Goal: Obtain resource: Download file/media

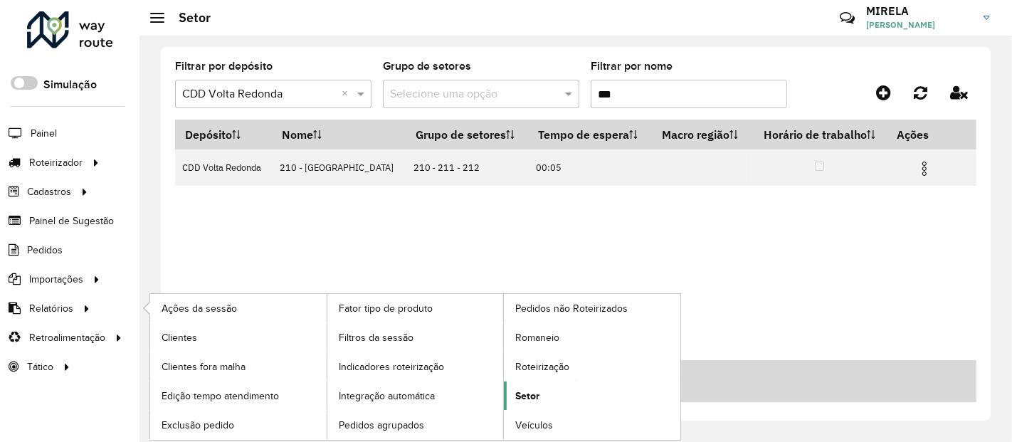
click at [541, 386] on link "Setor" at bounding box center [592, 395] width 176 height 28
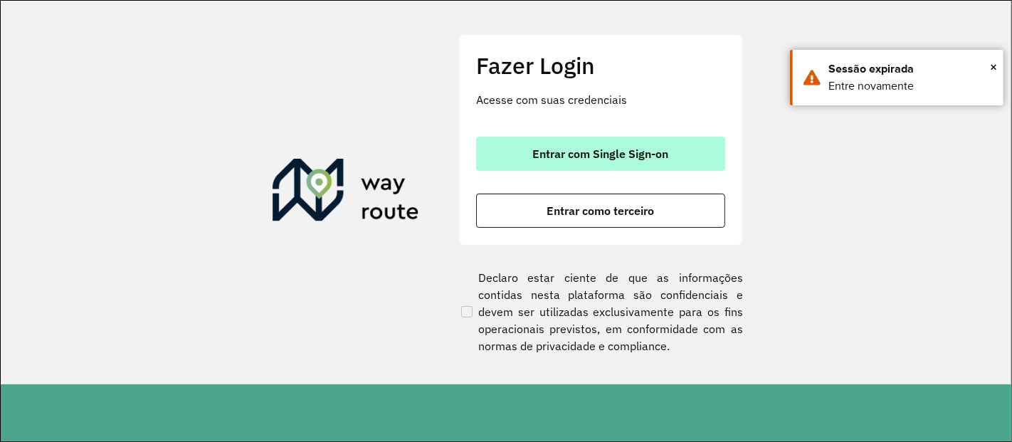
click at [643, 148] on span "Entrar com Single Sign-on" at bounding box center [601, 153] width 136 height 11
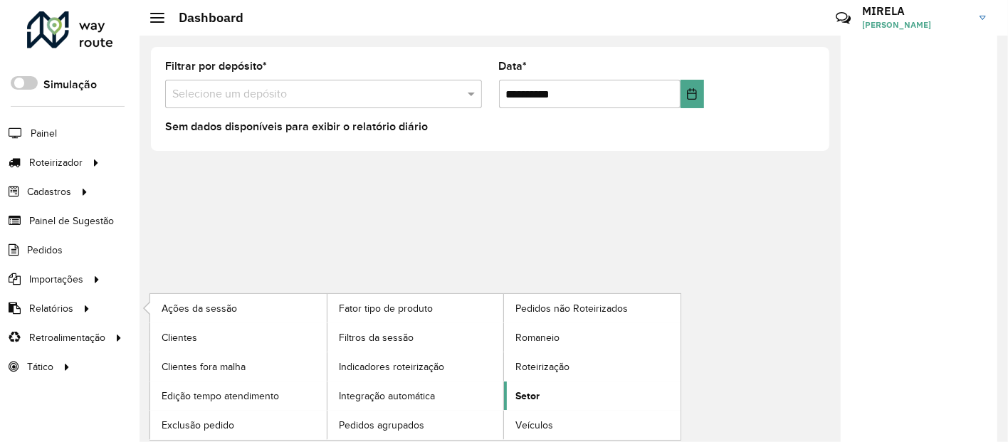
click at [528, 394] on span "Setor" at bounding box center [527, 396] width 24 height 15
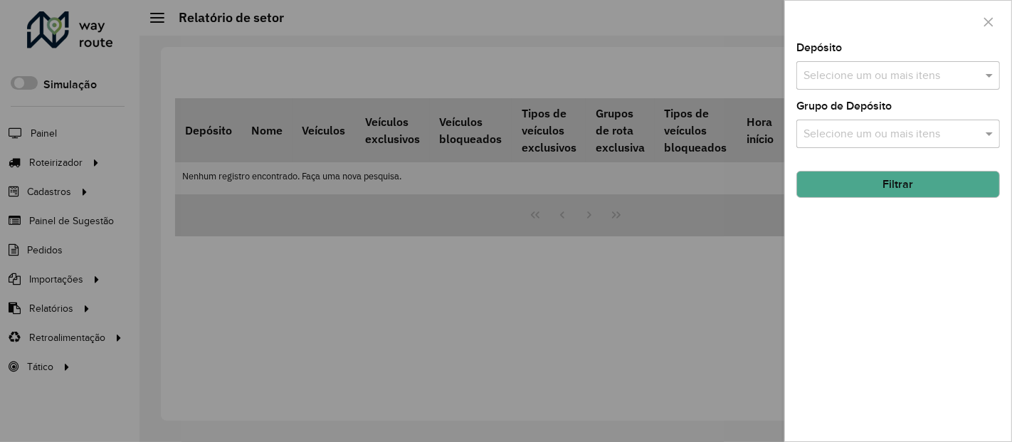
click at [886, 70] on input "text" at bounding box center [891, 76] width 182 height 17
type input "***"
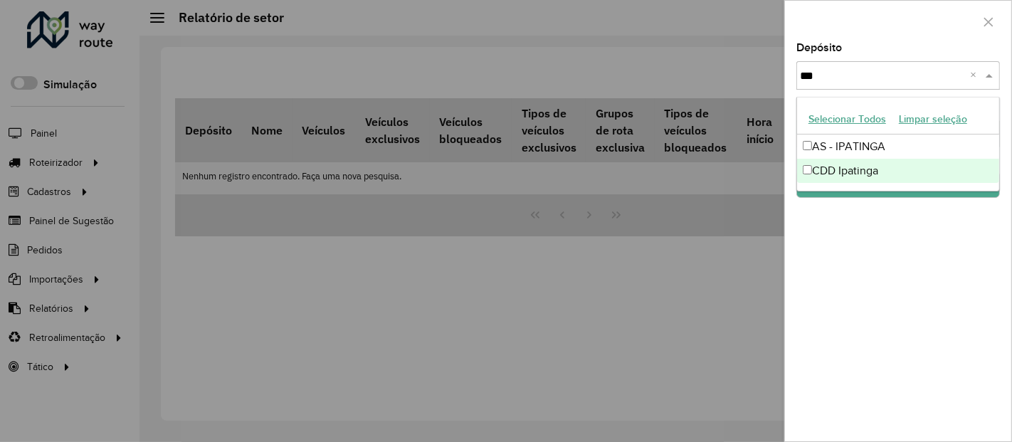
click at [860, 167] on div "CDD Ipatinga" at bounding box center [898, 171] width 203 height 24
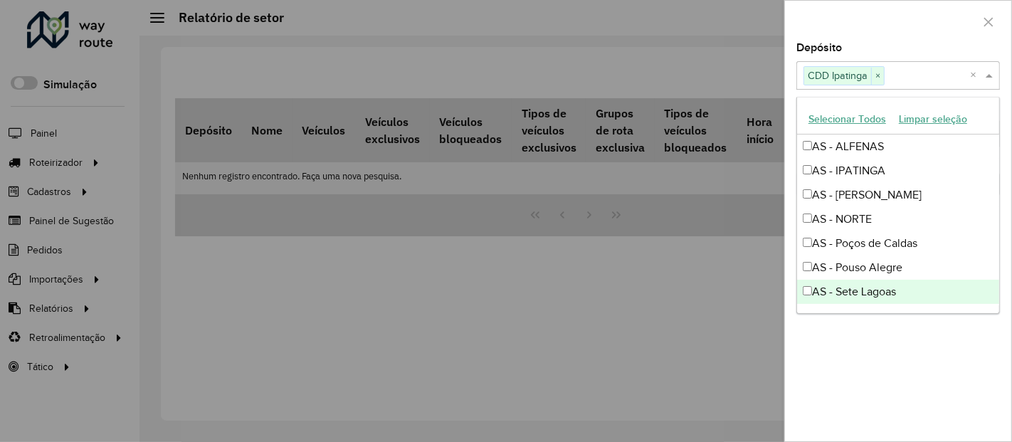
click at [862, 374] on div "Depósito Selecione um ou mais itens CDD Ipatinga × × Grupo de Depósito Selecion…" at bounding box center [898, 242] width 226 height 398
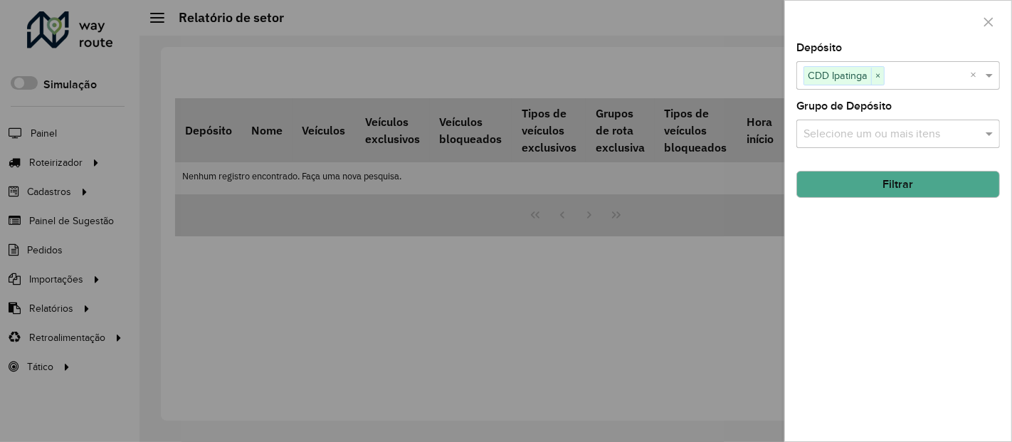
click at [899, 137] on input "text" at bounding box center [891, 134] width 182 height 17
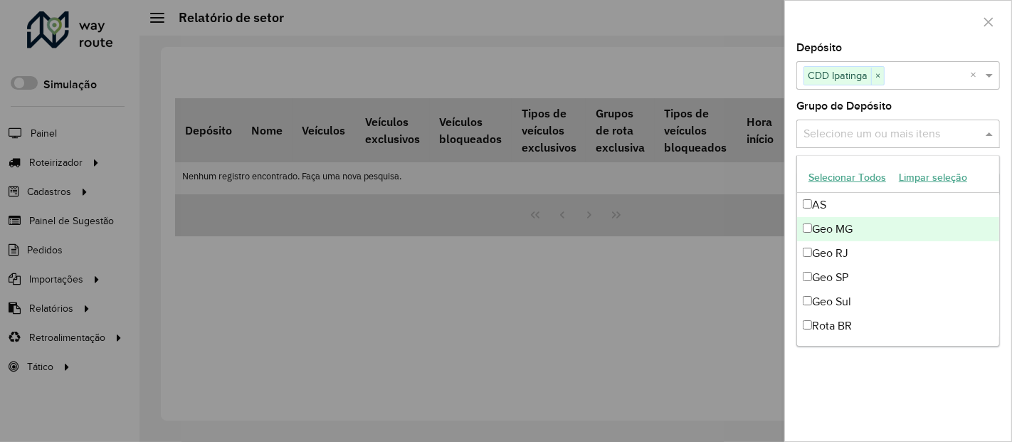
click at [851, 221] on div "Geo MG" at bounding box center [898, 229] width 203 height 24
click at [848, 231] on div "Geo MG" at bounding box center [898, 229] width 203 height 24
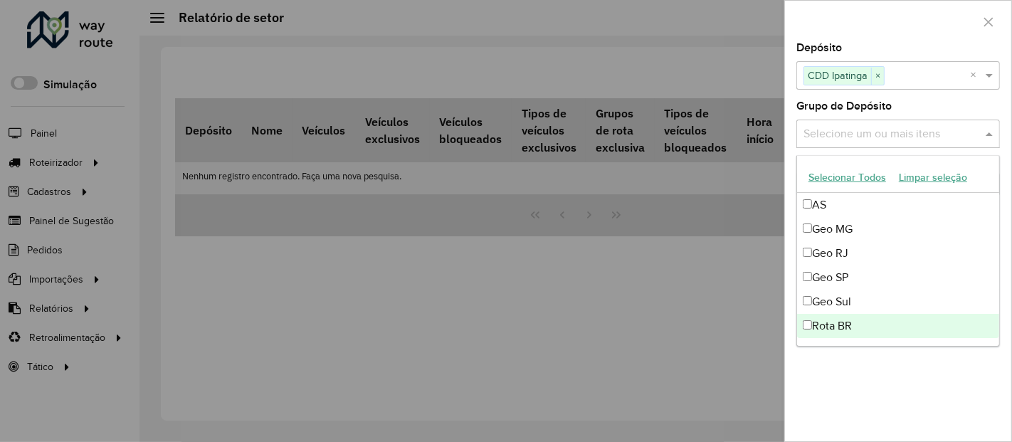
click at [867, 381] on div "Depósito Selecione um ou mais itens CDD Ipatinga × × Grupo de Depósito Selecion…" at bounding box center [898, 242] width 226 height 398
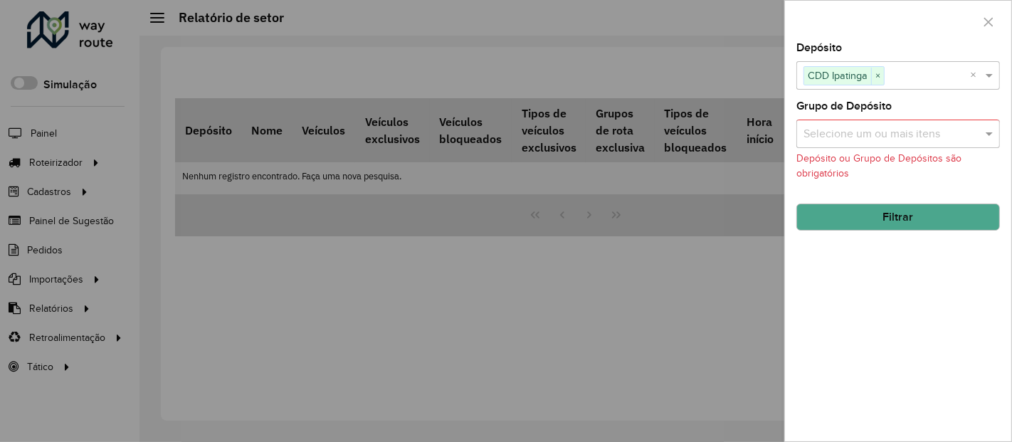
click at [904, 139] on input "text" at bounding box center [891, 134] width 182 height 17
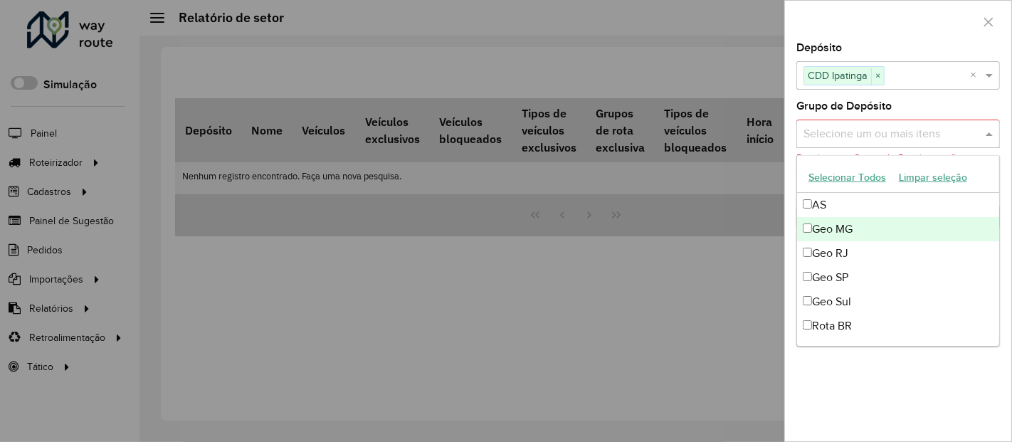
click at [860, 234] on div "Geo MG" at bounding box center [898, 229] width 203 height 24
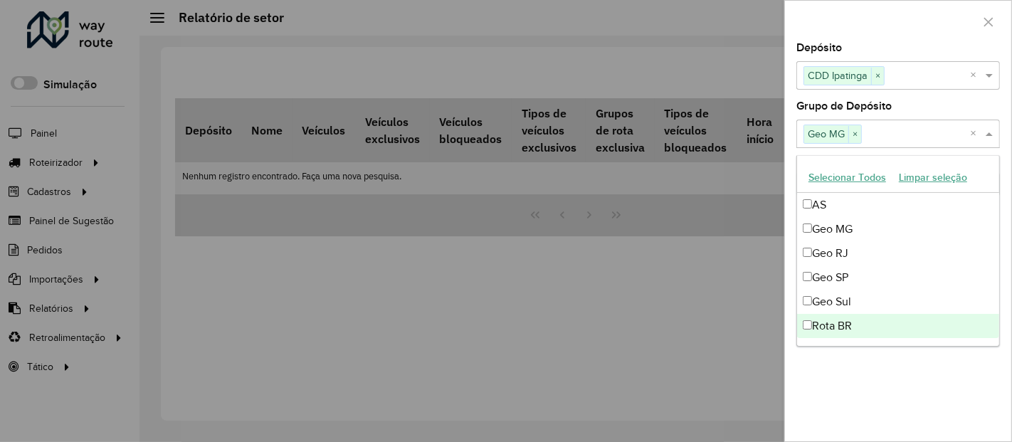
click at [843, 387] on div "Depósito Selecione um ou mais itens CDD Ipatinga × × Grupo de Depósito Selecion…" at bounding box center [898, 242] width 226 height 398
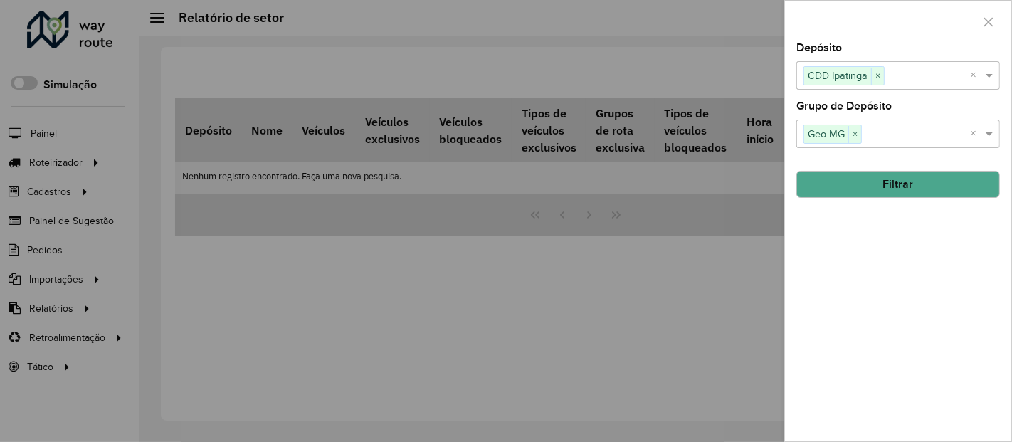
click at [902, 172] on button "Filtrar" at bounding box center [898, 184] width 204 height 27
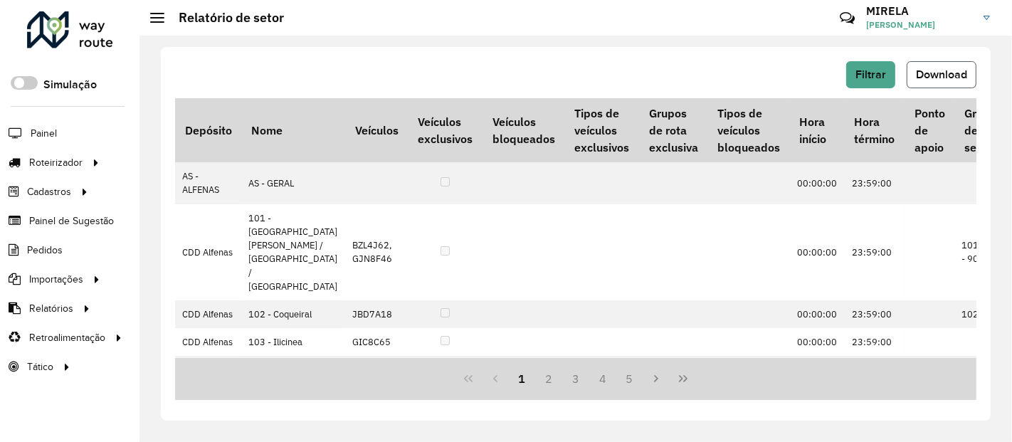
click at [944, 72] on span "Download" at bounding box center [941, 74] width 51 height 12
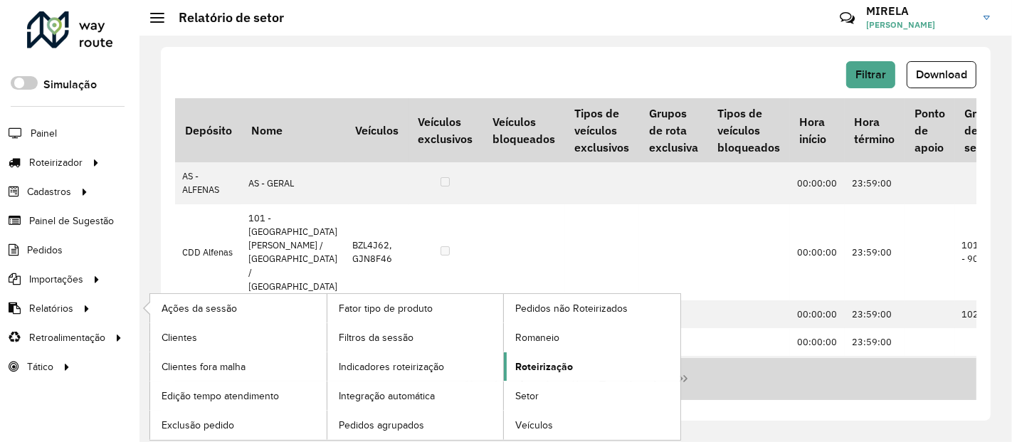
click at [558, 369] on span "Roteirização" at bounding box center [544, 366] width 58 height 15
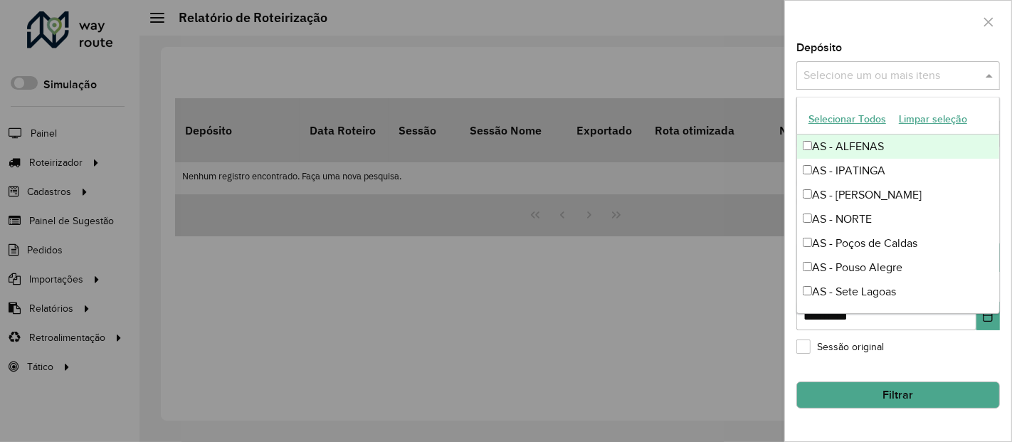
click at [886, 80] on input "text" at bounding box center [891, 76] width 182 height 17
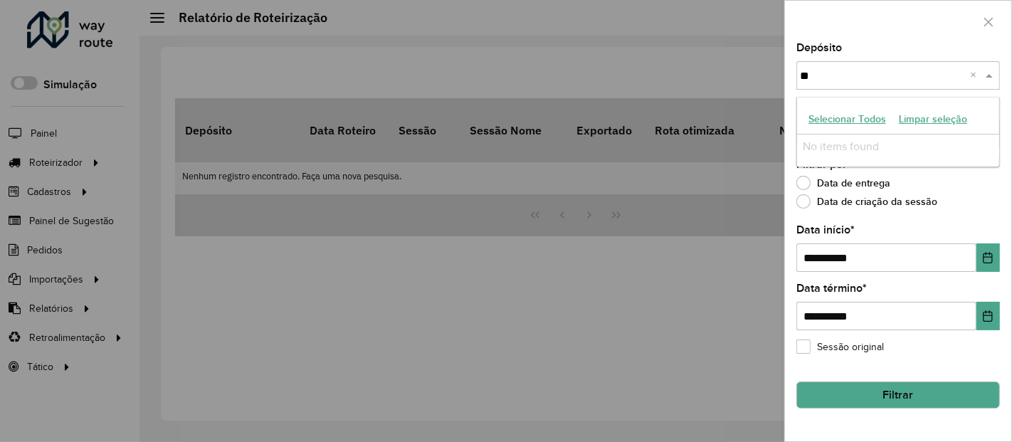
type input "*"
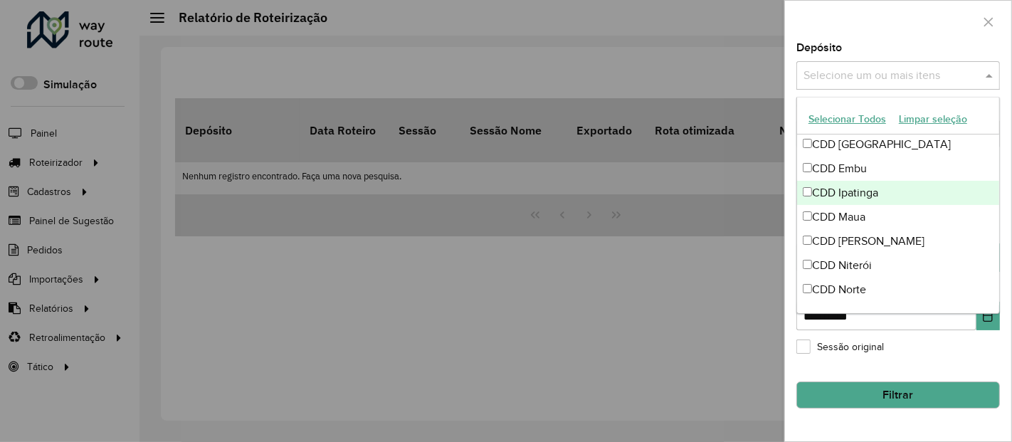
scroll to position [243, 0]
click at [857, 199] on div "CDD Ipatinga" at bounding box center [898, 193] width 203 height 24
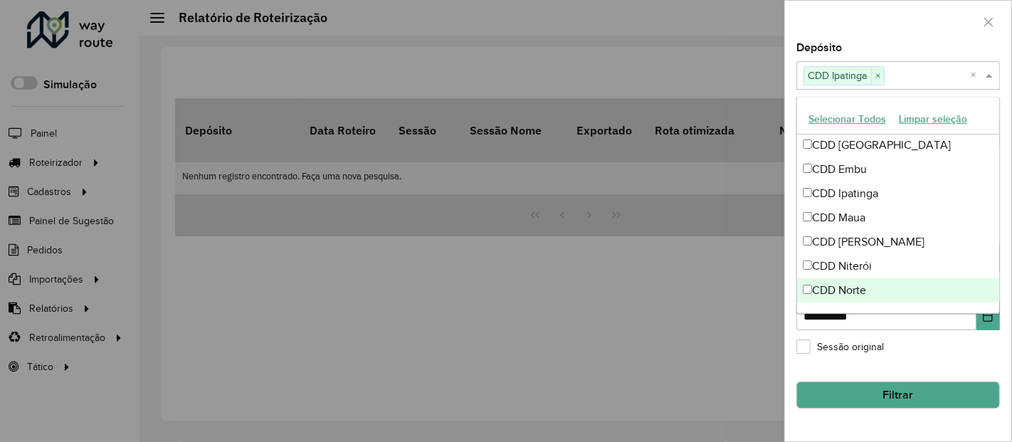
click at [816, 421] on div "**********" at bounding box center [898, 242] width 226 height 398
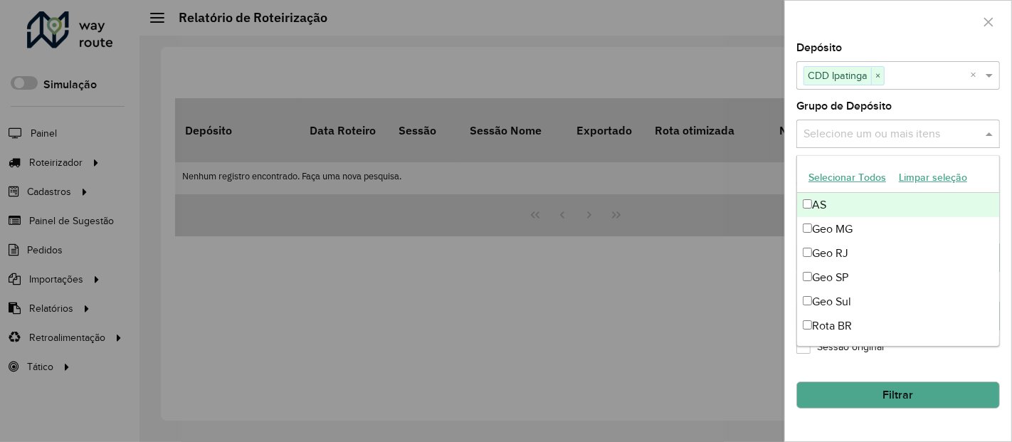
click at [845, 132] on input "text" at bounding box center [891, 134] width 182 height 17
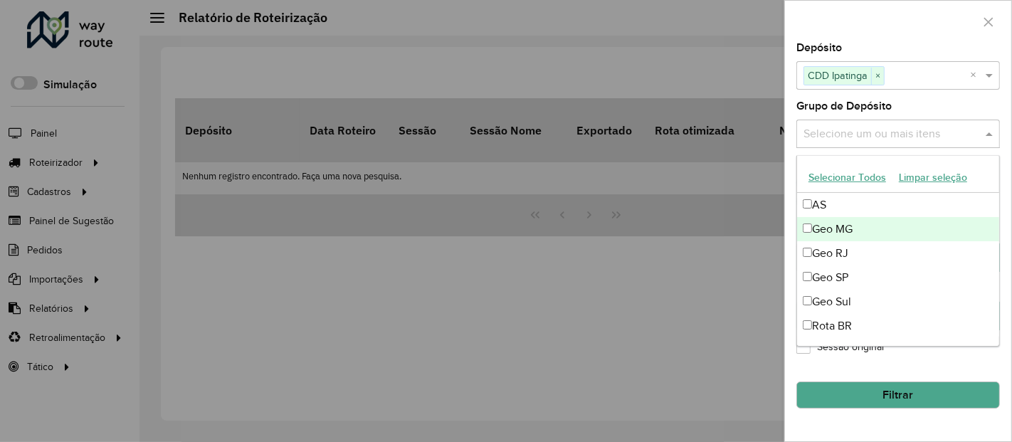
click at [850, 233] on div "Geo MG" at bounding box center [898, 229] width 203 height 24
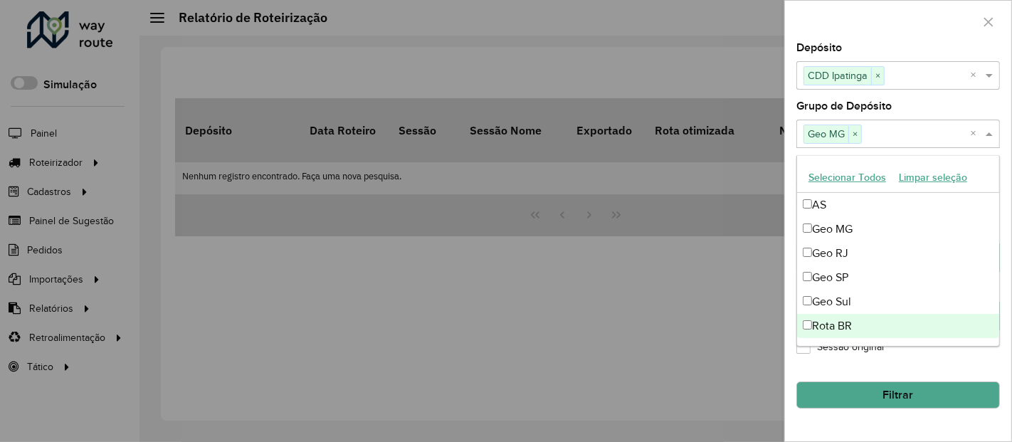
click at [834, 432] on div "**********" at bounding box center [898, 242] width 226 height 398
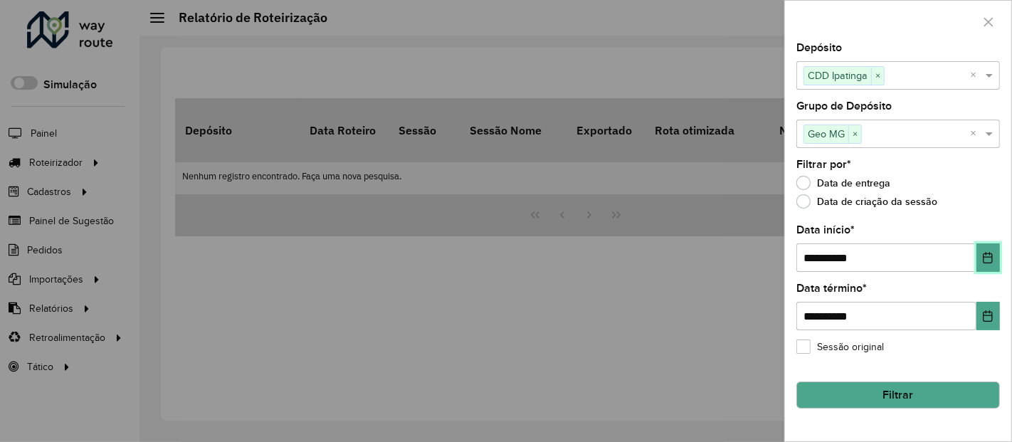
click at [993, 260] on icon "Choose Date" at bounding box center [987, 257] width 9 height 11
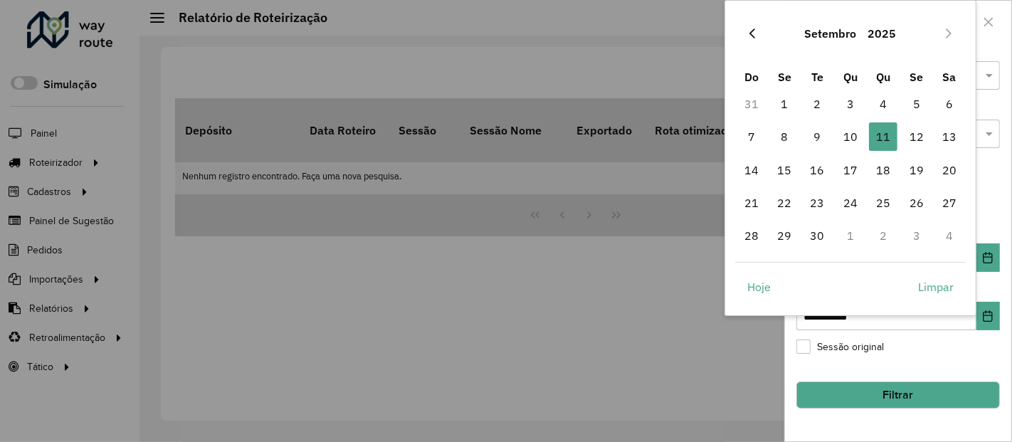
click at [751, 32] on icon "Previous Month" at bounding box center [751, 33] width 11 height 11
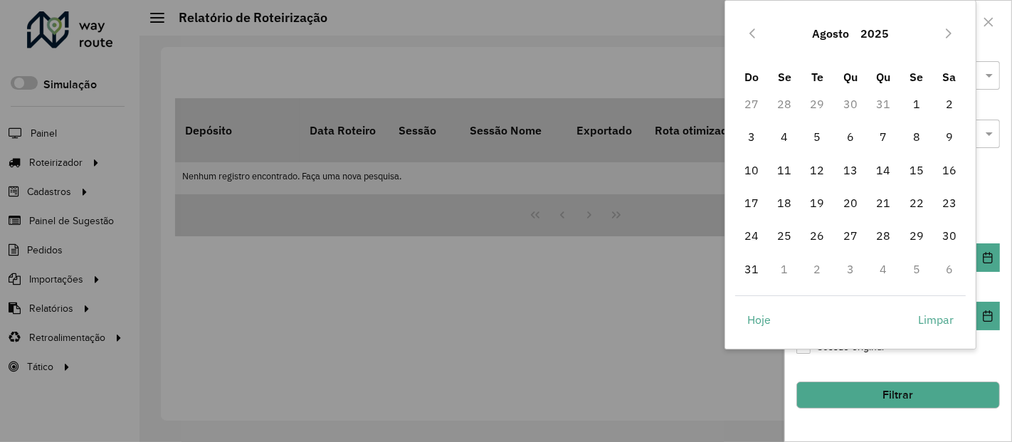
click at [751, 32] on icon "Previous Month" at bounding box center [751, 33] width 11 height 11
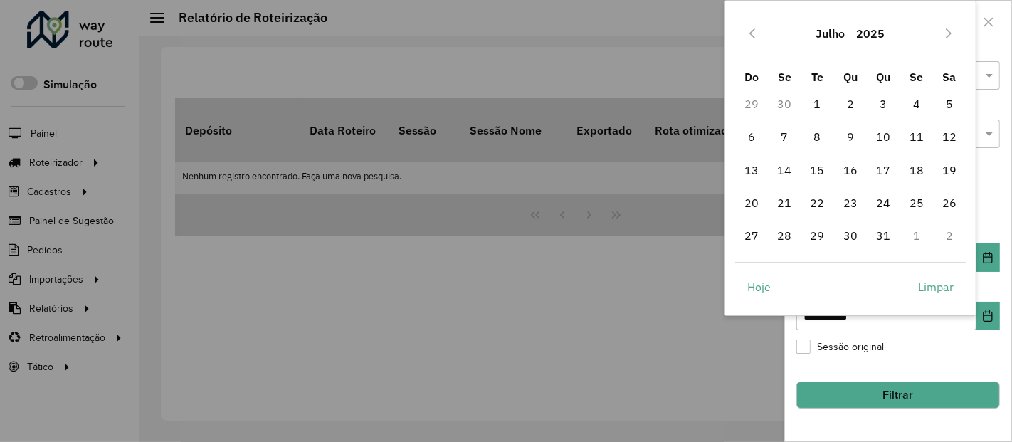
click at [751, 32] on icon "Previous Month" at bounding box center [751, 33] width 11 height 11
click at [781, 110] on span "2" at bounding box center [784, 104] width 28 height 28
type input "**********"
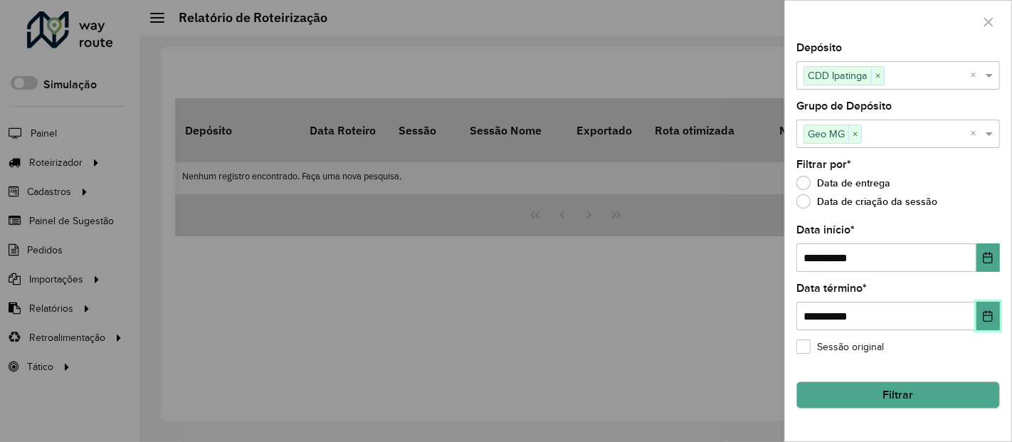
click at [985, 315] on icon "Choose Date" at bounding box center [987, 315] width 9 height 11
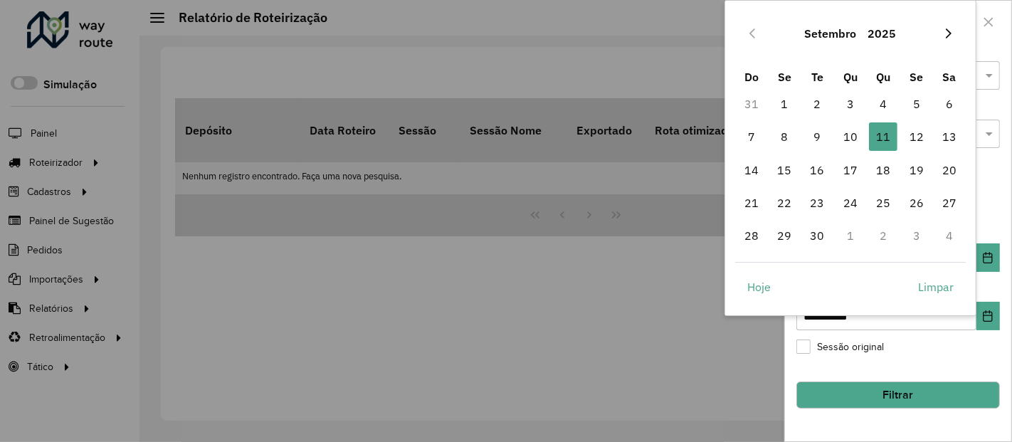
click at [943, 33] on icon "Next Month" at bounding box center [948, 33] width 11 height 11
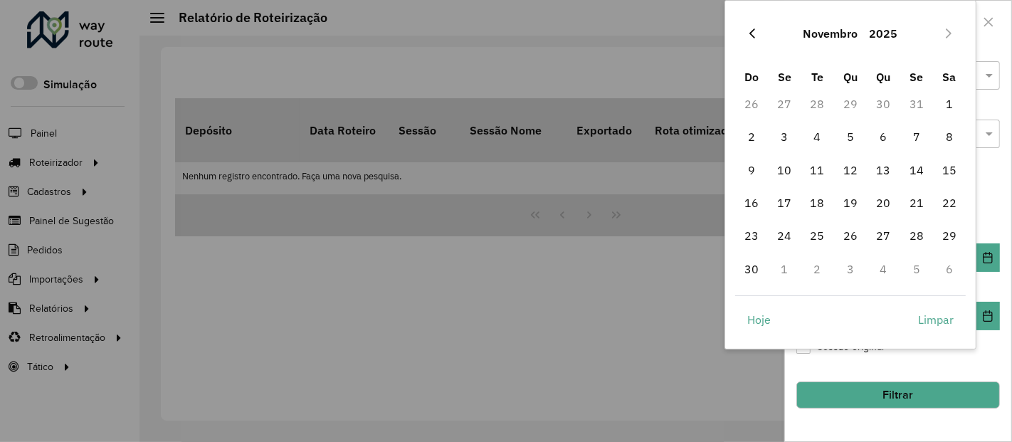
click at [752, 32] on icon "Previous Month" at bounding box center [751, 33] width 11 height 11
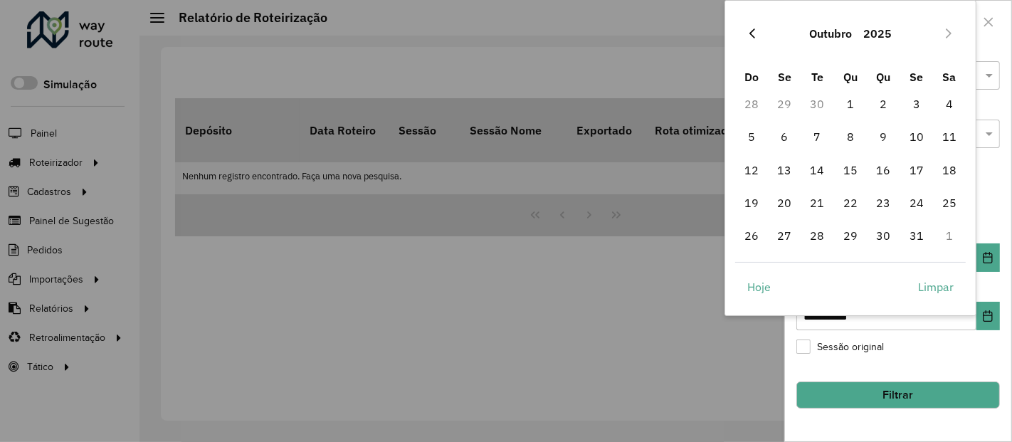
click at [749, 40] on button "Previous Month" at bounding box center [752, 33] width 23 height 23
click at [887, 137] on span "11" at bounding box center [883, 136] width 28 height 28
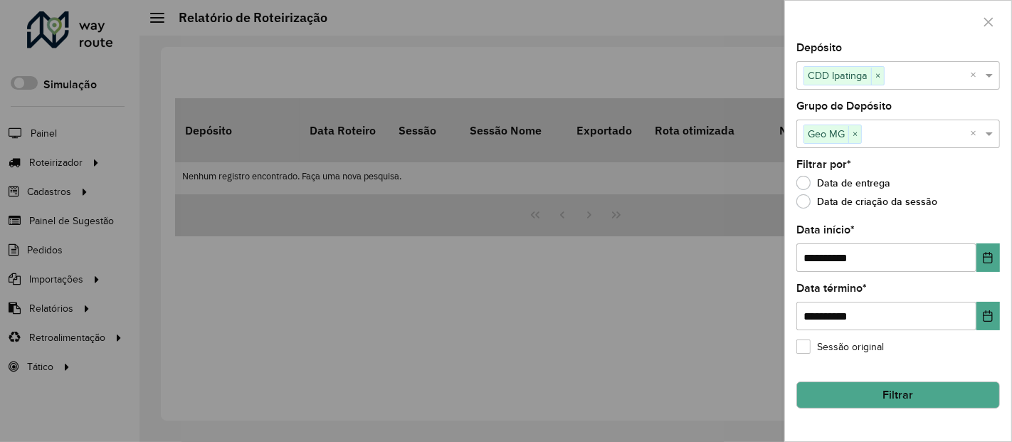
click at [889, 393] on button "Filtrar" at bounding box center [898, 394] width 204 height 27
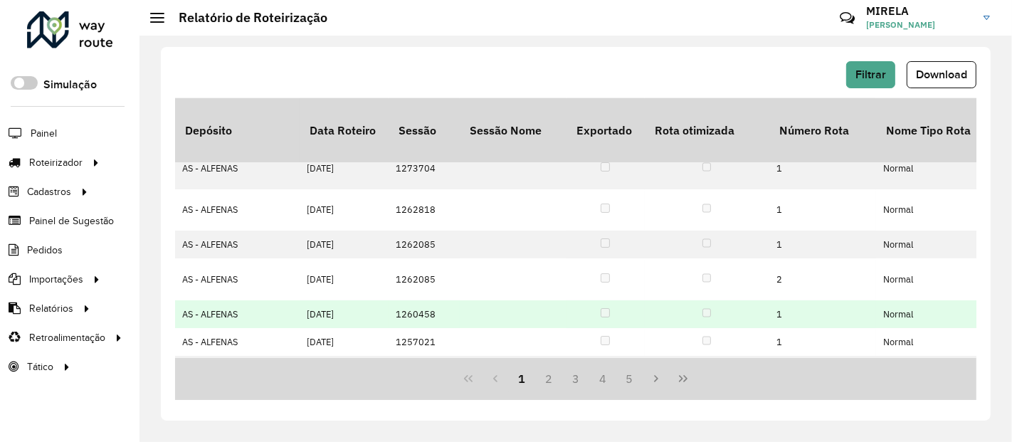
scroll to position [0, 0]
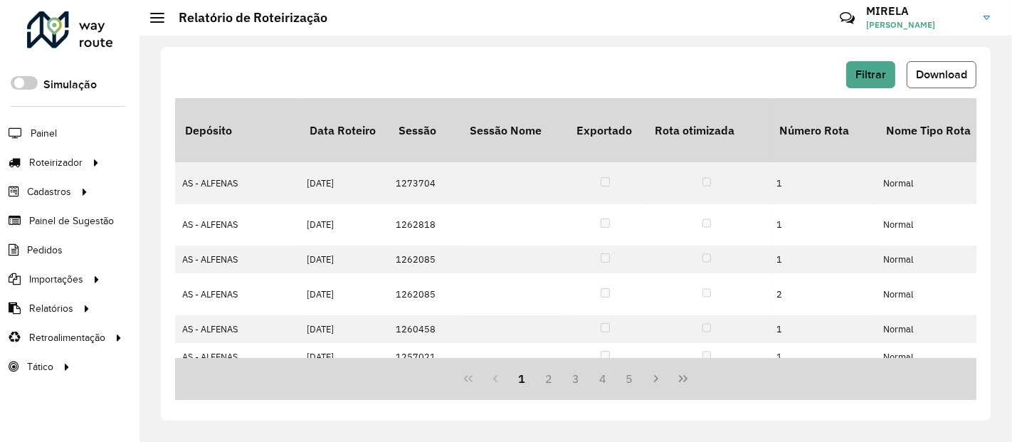
click at [968, 77] on button "Download" at bounding box center [942, 74] width 70 height 27
click at [438, 61] on div "Filtrar Download" at bounding box center [575, 74] width 801 height 27
